Goal: Task Accomplishment & Management: Manage account settings

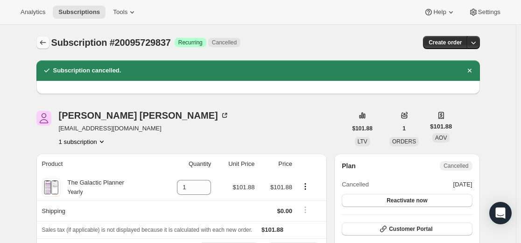
click at [39, 47] on button "Subscriptions" at bounding box center [42, 42] width 13 height 13
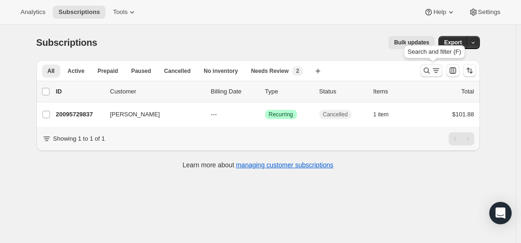
click at [427, 71] on icon "Search and filter results" at bounding box center [427, 71] width 6 height 6
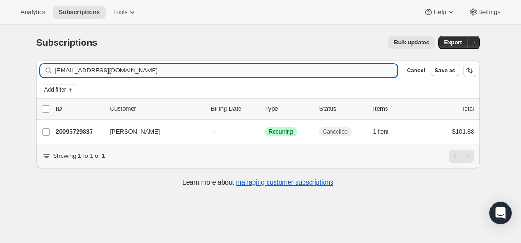
click at [304, 72] on input "[EMAIL_ADDRESS][DOMAIN_NAME]" at bounding box center [226, 70] width 343 height 13
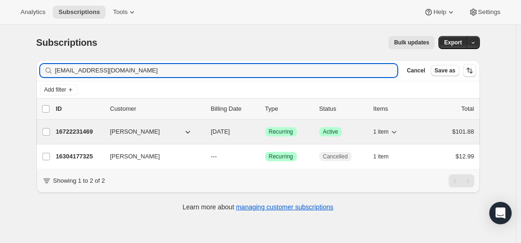
type input "[EMAIL_ADDRESS][DOMAIN_NAME]"
click at [86, 129] on p "16722231469" at bounding box center [79, 131] width 47 height 9
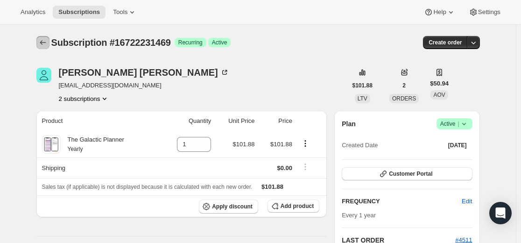
click at [46, 42] on icon "Subscriptions" at bounding box center [42, 42] width 9 height 9
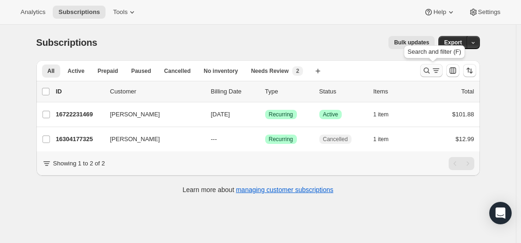
click at [423, 70] on button "Search and filter results" at bounding box center [432, 70] width 22 height 13
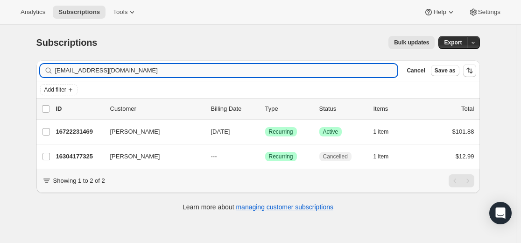
click at [347, 69] on input "[EMAIL_ADDRESS][DOMAIN_NAME]" at bounding box center [226, 70] width 343 height 13
type input "[PERSON_NAME][EMAIL_ADDRESS][PERSON_NAME][DOMAIN_NAME]"
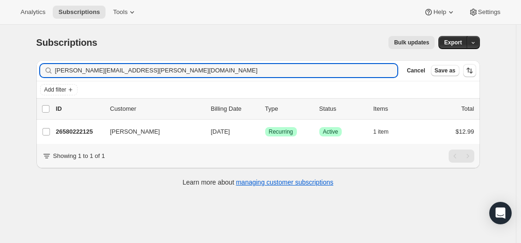
click at [90, 133] on p "26580222125" at bounding box center [79, 131] width 47 height 9
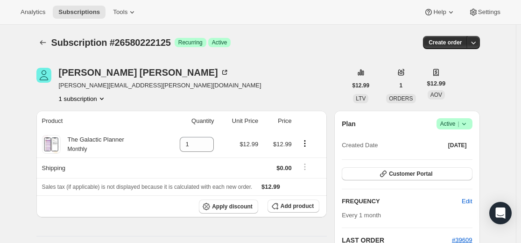
click at [465, 124] on icon at bounding box center [464, 124] width 4 height 2
click at [461, 166] on div "Pause subscription Cancel subscription" at bounding box center [458, 150] width 64 height 36
click at [457, 158] on span "Cancel subscription" at bounding box center [457, 158] width 53 height 7
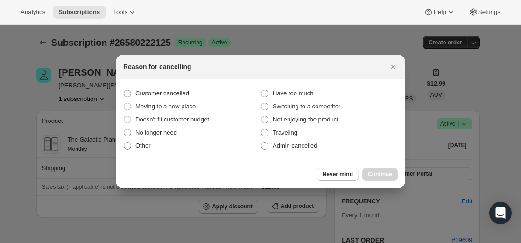
click at [200, 92] on label "Customer cancelled" at bounding box center [191, 93] width 137 height 13
click at [124, 90] on input "Customer cancelled" at bounding box center [124, 90] width 0 height 0
radio input "true"
click at [377, 177] on span "Continue" at bounding box center [380, 174] width 24 height 7
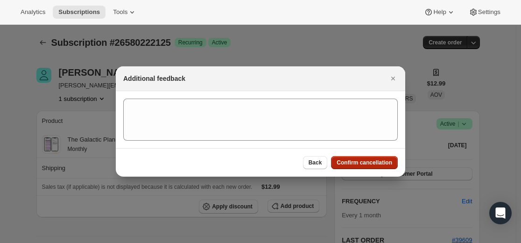
click at [359, 162] on span "Confirm cancellation" at bounding box center [365, 162] width 56 height 7
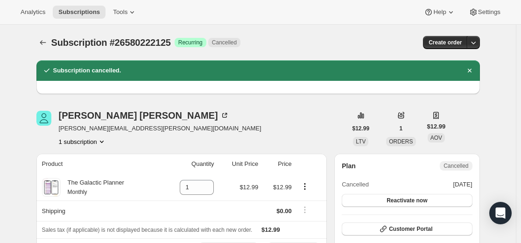
click at [45, 43] on icon "Subscriptions" at bounding box center [42, 42] width 9 height 9
